Goal: Task Accomplishment & Management: Manage account settings

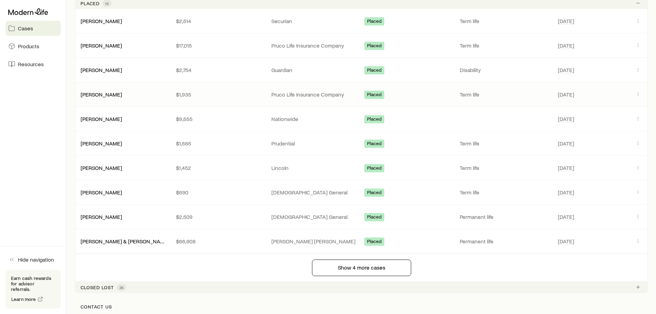
scroll to position [345, 0]
click at [109, 117] on link "[PERSON_NAME]" at bounding box center [101, 118] width 41 height 7
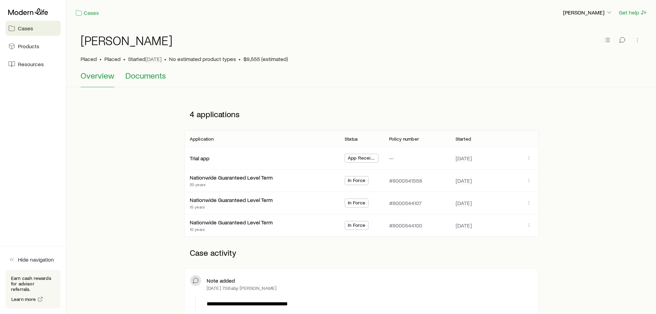
click at [151, 77] on span "Documents" at bounding box center [145, 76] width 41 height 10
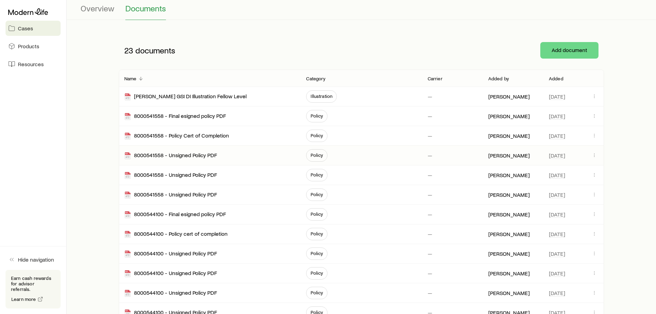
scroll to position [69, 0]
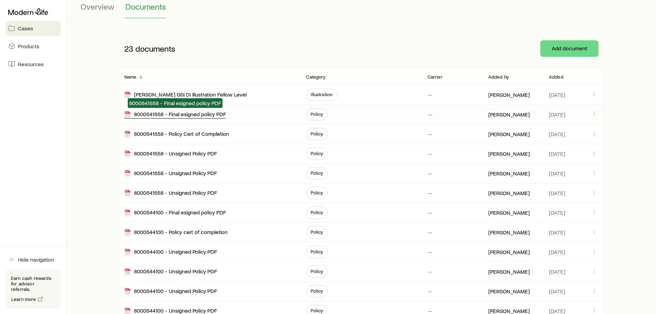
click at [223, 114] on div "8000541558 - Final esigned policy PDF" at bounding box center [175, 115] width 102 height 8
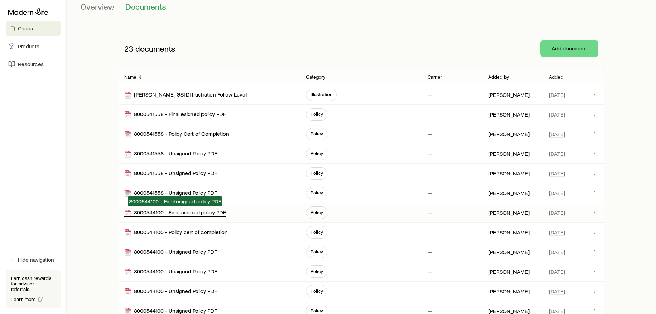
click at [211, 214] on div "8000544100 - Final esigned policy PDF" at bounding box center [175, 213] width 102 height 8
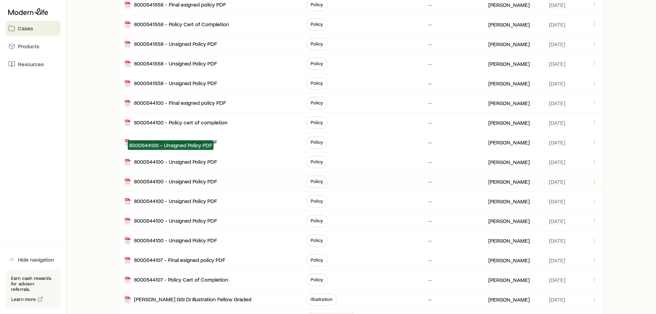
scroll to position [207, 0]
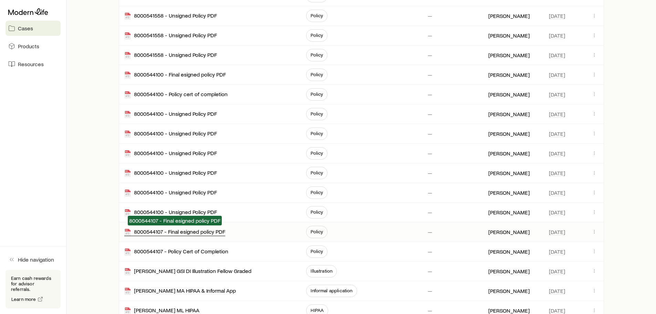
click at [192, 235] on div "8000544107 - Final esigned policy PDF" at bounding box center [174, 232] width 101 height 8
